Goal: Check status: Check status

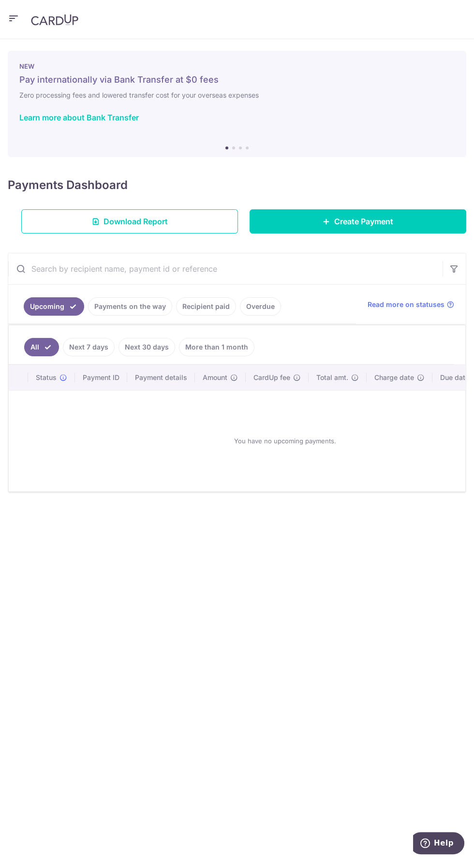
click at [214, 305] on link "Recipient paid" at bounding box center [206, 306] width 60 height 18
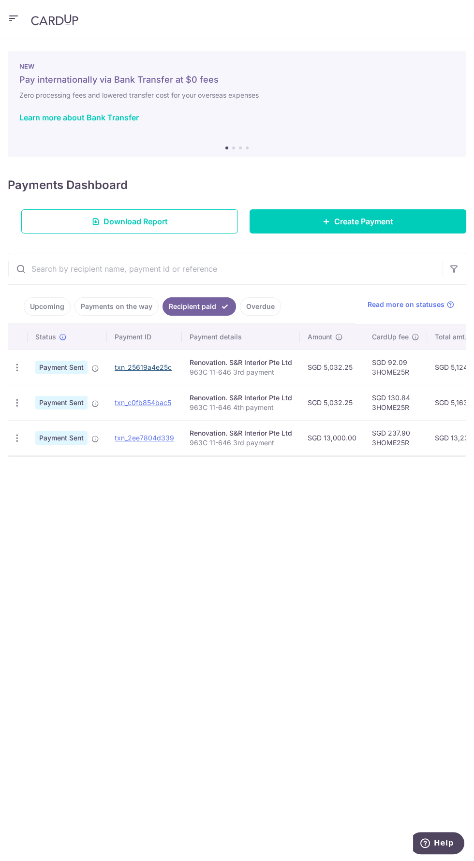
click at [142, 365] on link "txn_25619a4e25c" at bounding box center [143, 367] width 57 height 8
